Goal: Task Accomplishment & Management: Manage account settings

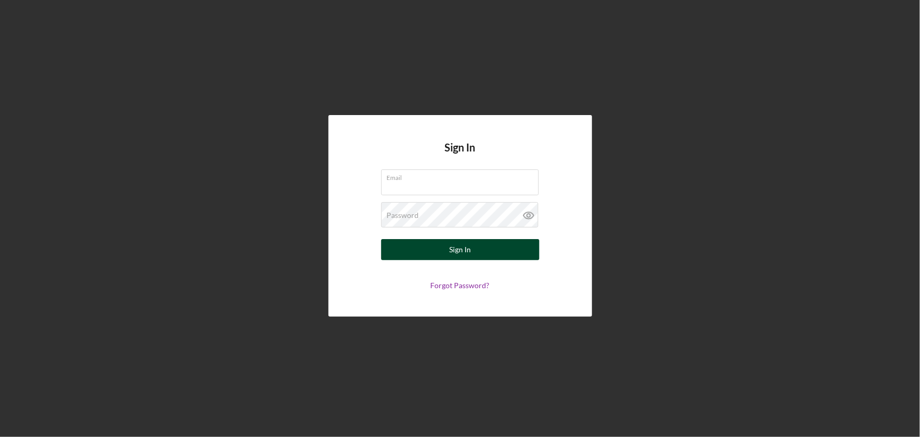
type input "[EMAIL_ADDRESS][DOMAIN_NAME]"
click at [445, 241] on button "Sign In" at bounding box center [460, 249] width 158 height 21
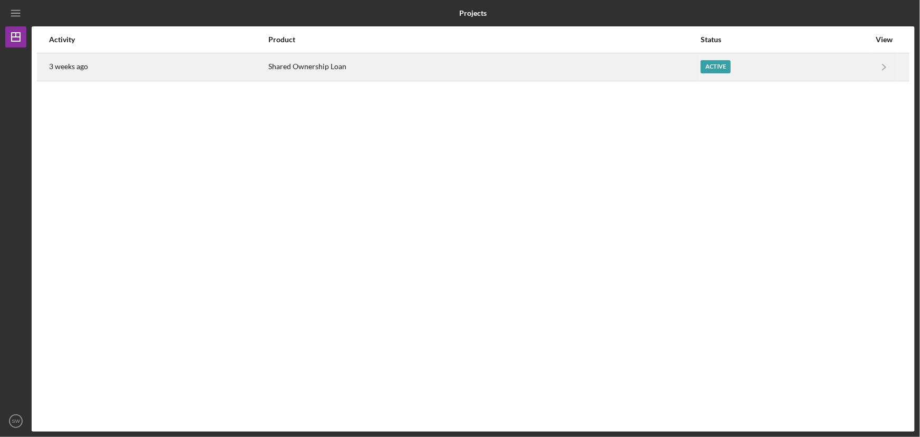
click at [707, 65] on div "Active" at bounding box center [716, 66] width 30 height 13
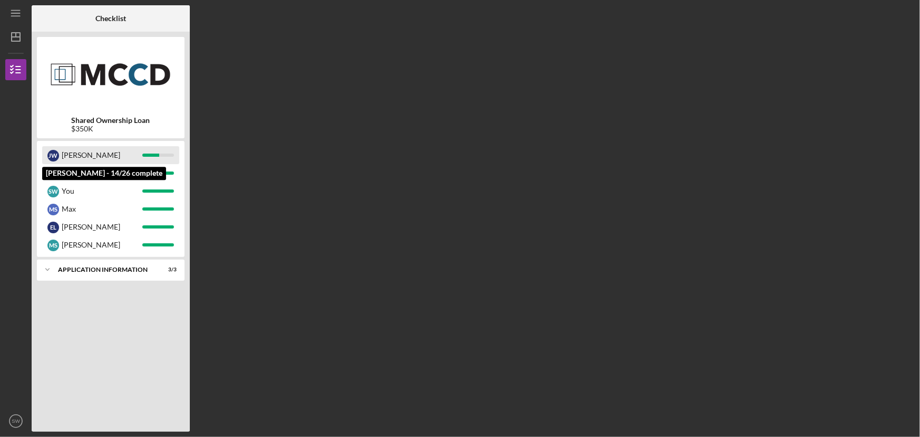
click at [86, 150] on div "[PERSON_NAME]" at bounding box center [102, 155] width 81 height 18
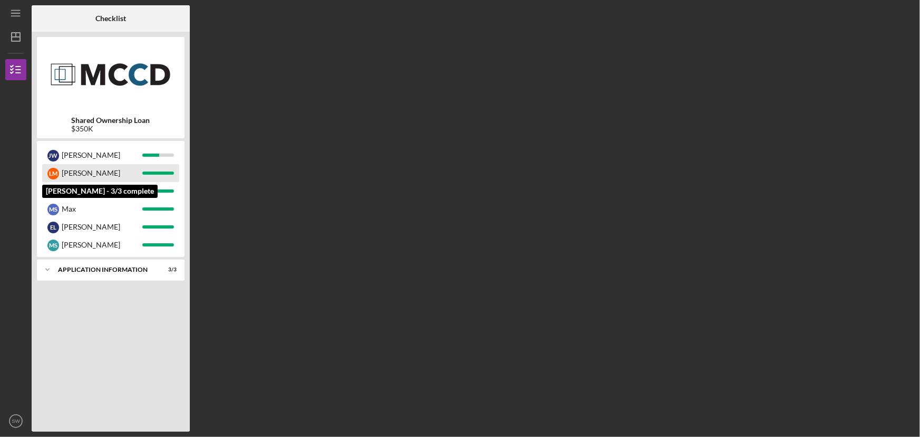
click at [105, 169] on div "[PERSON_NAME]" at bounding box center [102, 173] width 81 height 18
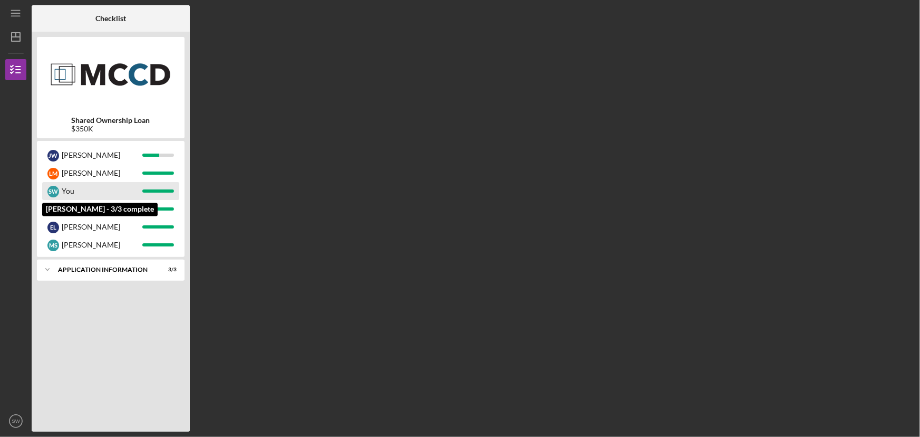
click at [108, 192] on div "You" at bounding box center [102, 191] width 81 height 18
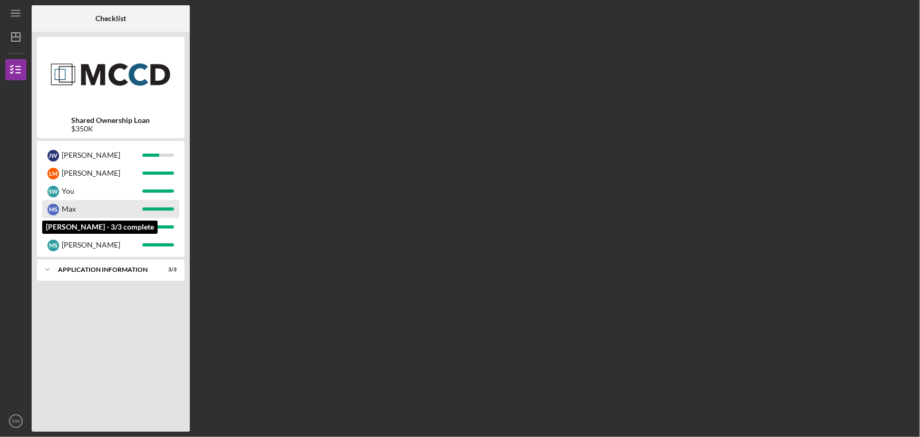
click at [105, 213] on div "Max" at bounding box center [102, 209] width 81 height 18
click at [88, 269] on div "Application Information" at bounding box center [114, 269] width 113 height 6
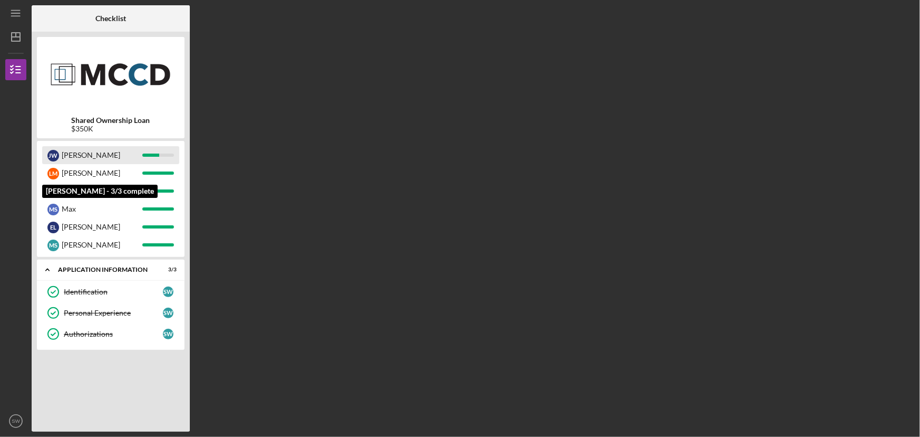
drag, startPoint x: 83, startPoint y: 168, endPoint x: 83, endPoint y: 162, distance: 6.3
click at [83, 168] on div "[PERSON_NAME]" at bounding box center [102, 173] width 81 height 18
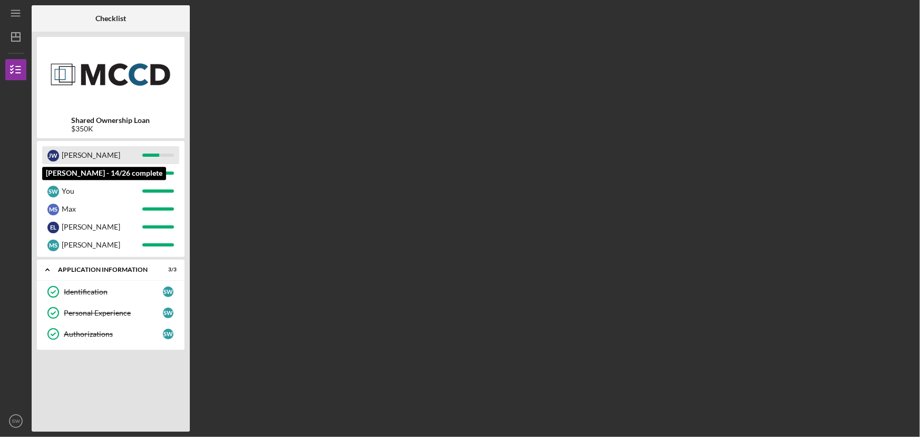
click at [84, 157] on div "[PERSON_NAME]" at bounding box center [102, 155] width 81 height 18
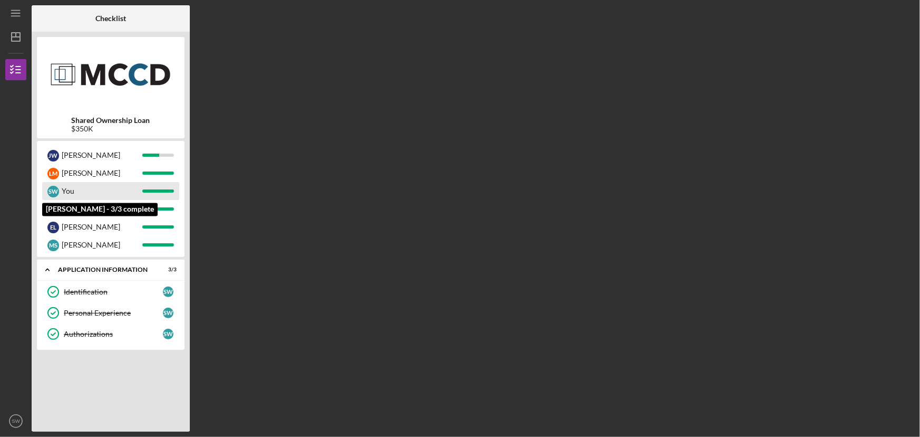
click at [88, 189] on div "You" at bounding box center [102, 191] width 81 height 18
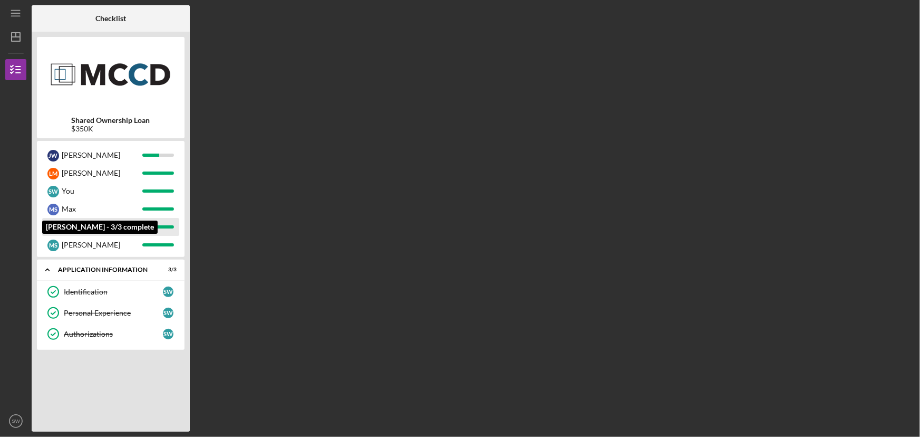
drag, startPoint x: 92, startPoint y: 210, endPoint x: 94, endPoint y: 220, distance: 10.7
click at [94, 211] on div "Max" at bounding box center [102, 209] width 81 height 18
click at [94, 220] on div "[PERSON_NAME]" at bounding box center [102, 227] width 81 height 18
click at [94, 230] on div "[PERSON_NAME]" at bounding box center [102, 227] width 81 height 18
